Goal: Find specific page/section: Find specific page/section

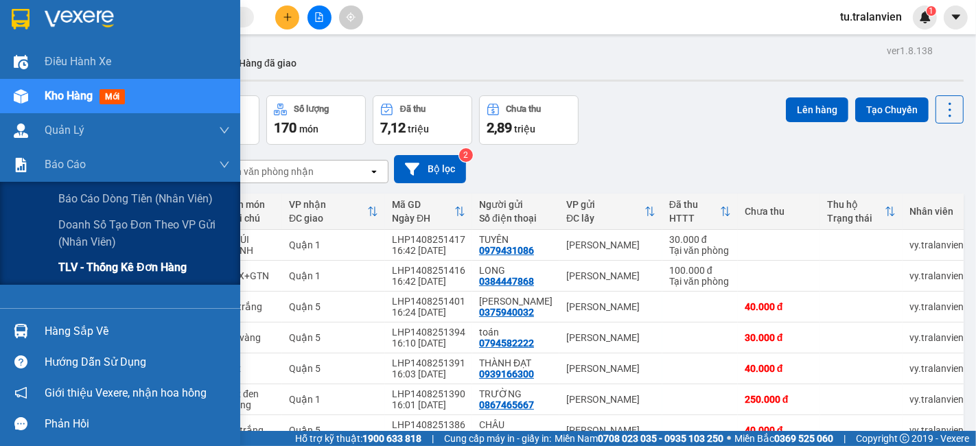
click at [71, 269] on span "TLV - Thống kê đơn hàng" at bounding box center [122, 267] width 128 height 17
